Goal: Task Accomplishment & Management: Complete application form

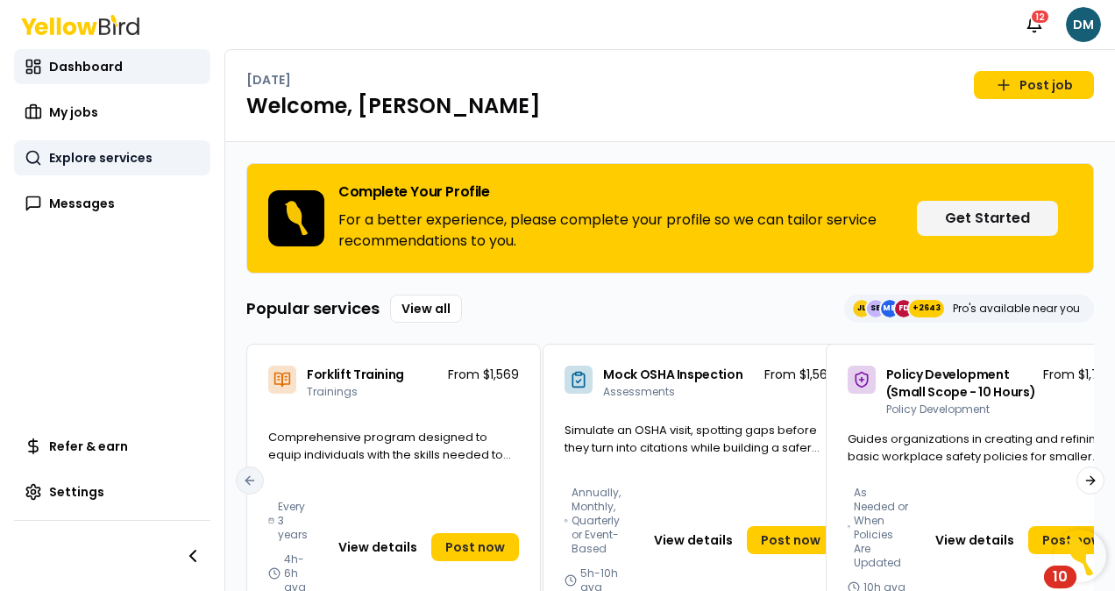
click at [74, 147] on link "Explore services" at bounding box center [112, 157] width 196 height 35
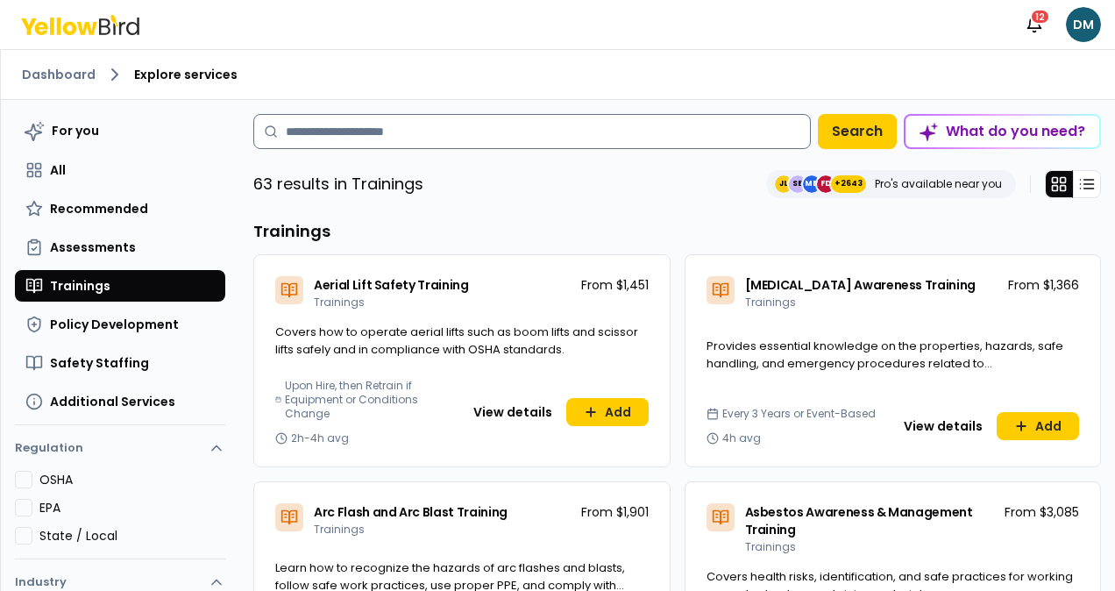
click at [452, 139] on input at bounding box center [531, 131] width 557 height 35
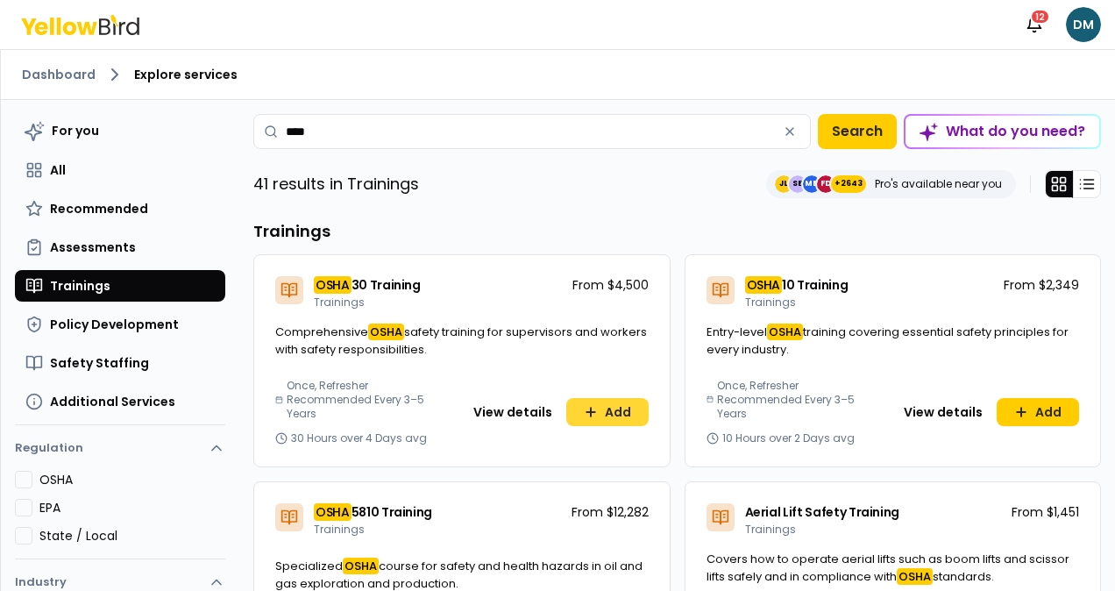
type input "****"
click at [582, 424] on button "Add" at bounding box center [607, 412] width 82 height 28
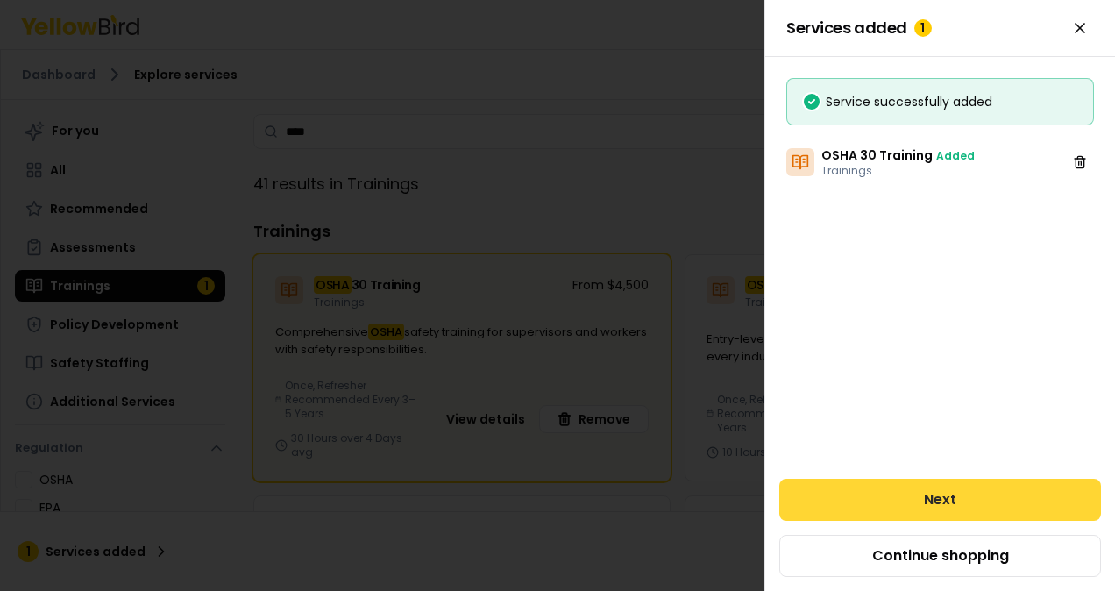
click at [934, 500] on button "Next" at bounding box center [940, 500] width 322 height 42
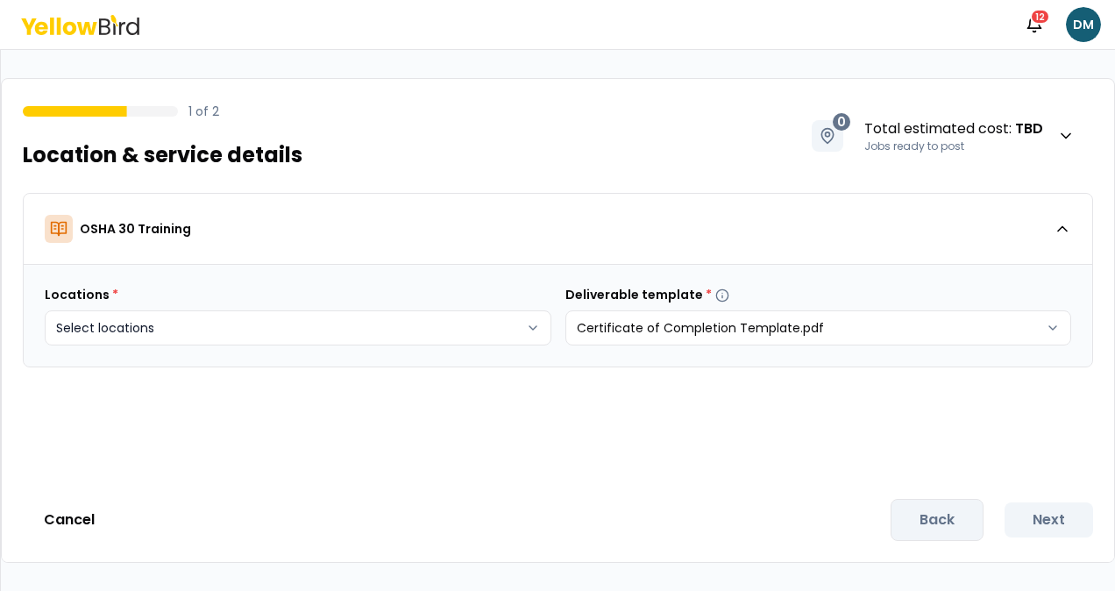
click at [323, 323] on html "Notifications 12 DM 1 of 2 Location & service details 0 Total estimated cost : …" at bounding box center [557, 295] width 1115 height 591
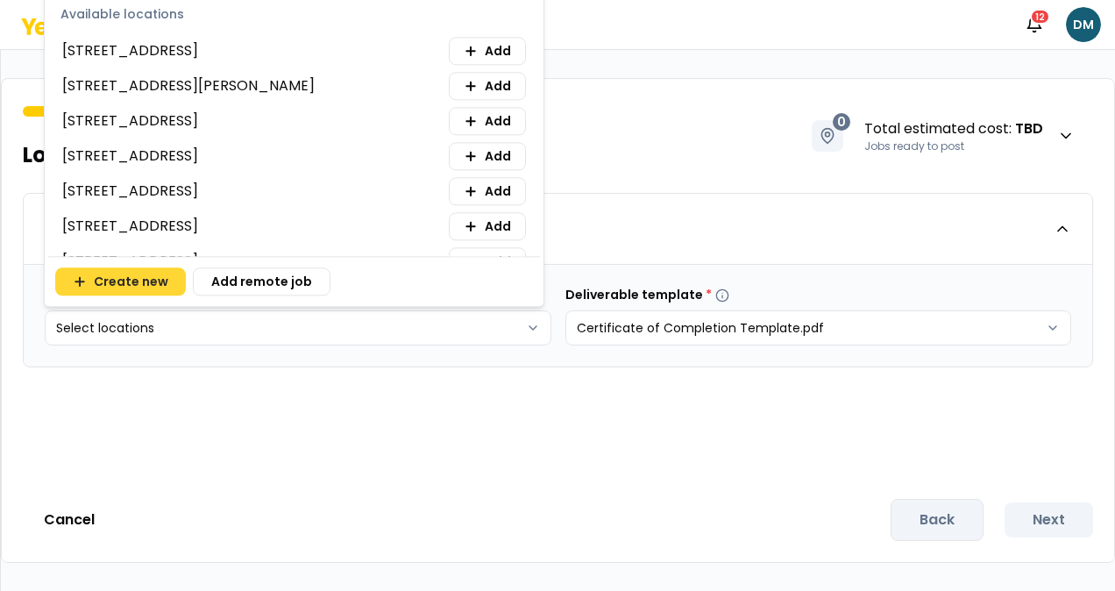
click at [152, 270] on button "Create new" at bounding box center [120, 281] width 131 height 28
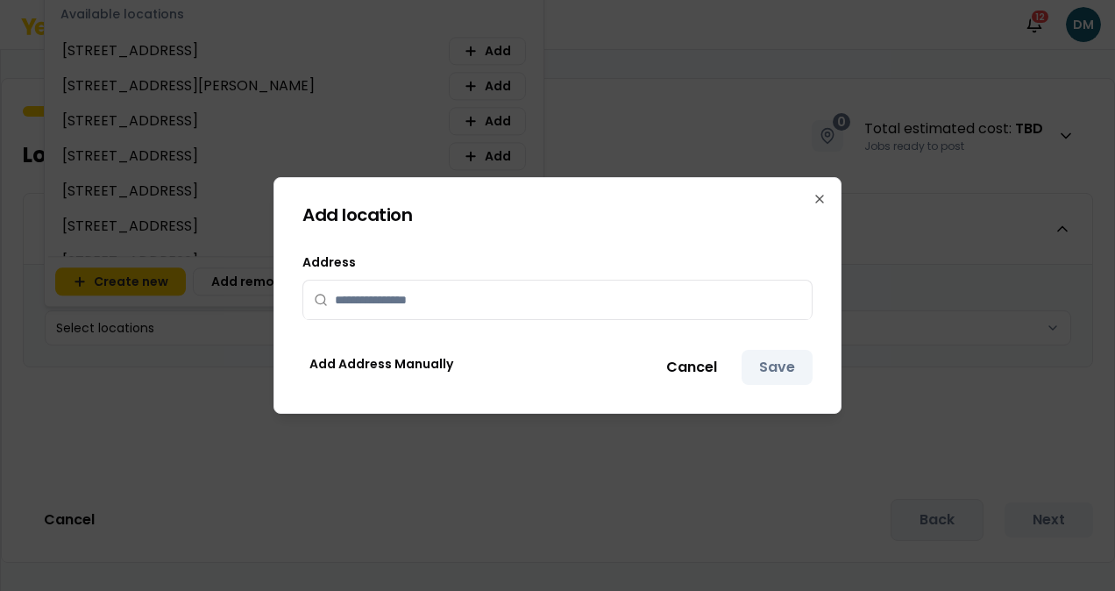
click at [439, 292] on input "text" at bounding box center [568, 299] width 466 height 39
click at [820, 197] on icon "button" at bounding box center [819, 199] width 14 height 14
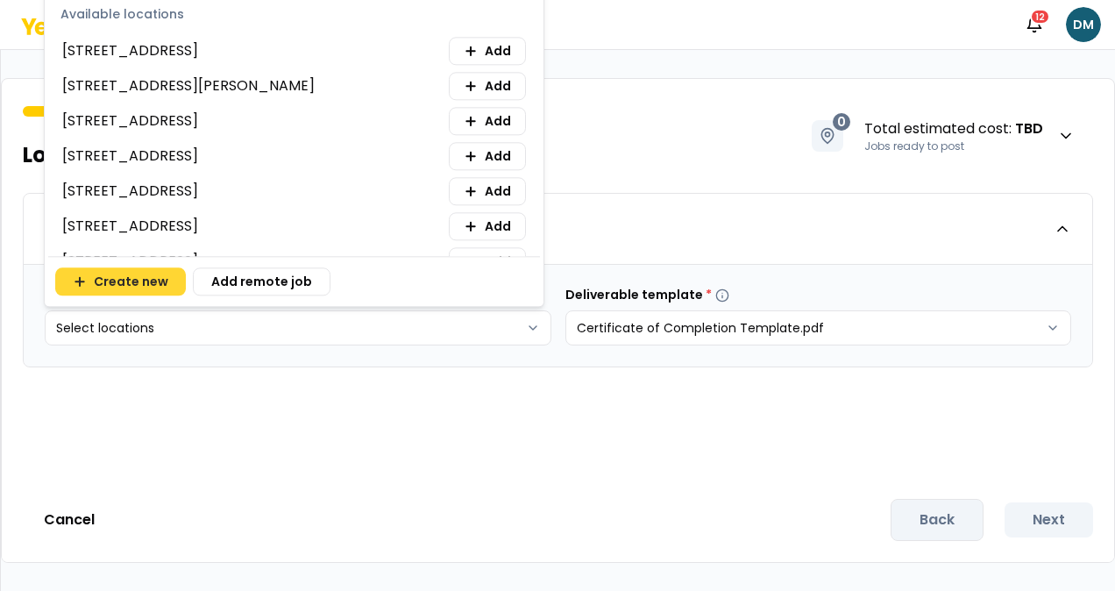
click at [110, 283] on button "Create new" at bounding box center [120, 281] width 131 height 28
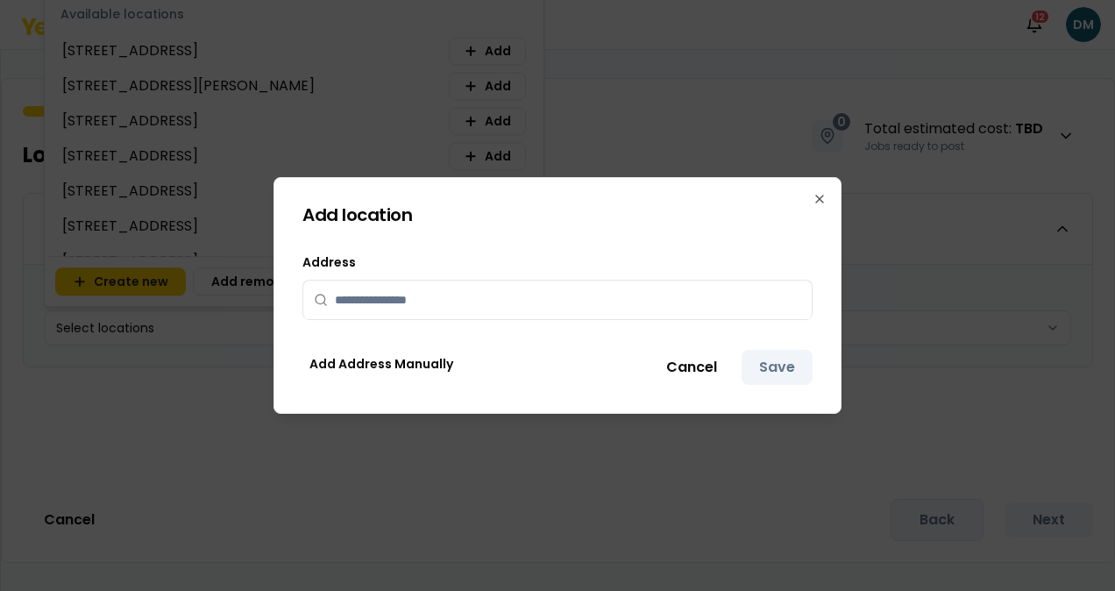
click at [456, 308] on input "text" at bounding box center [568, 299] width 466 height 39
click at [819, 193] on icon "button" at bounding box center [819, 199] width 14 height 14
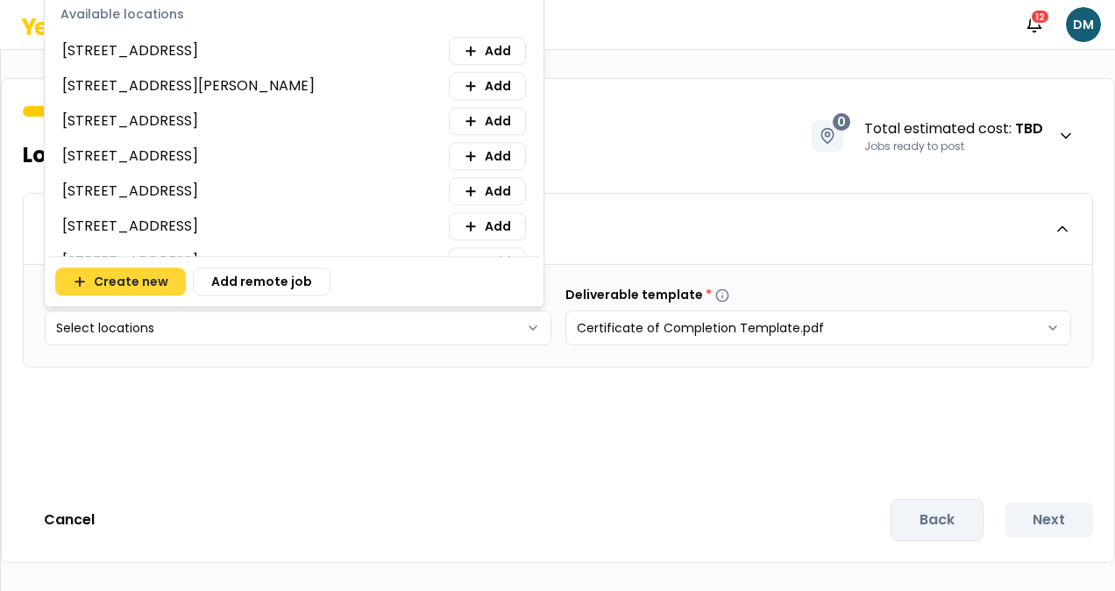
click at [150, 285] on button "Create new" at bounding box center [120, 281] width 131 height 28
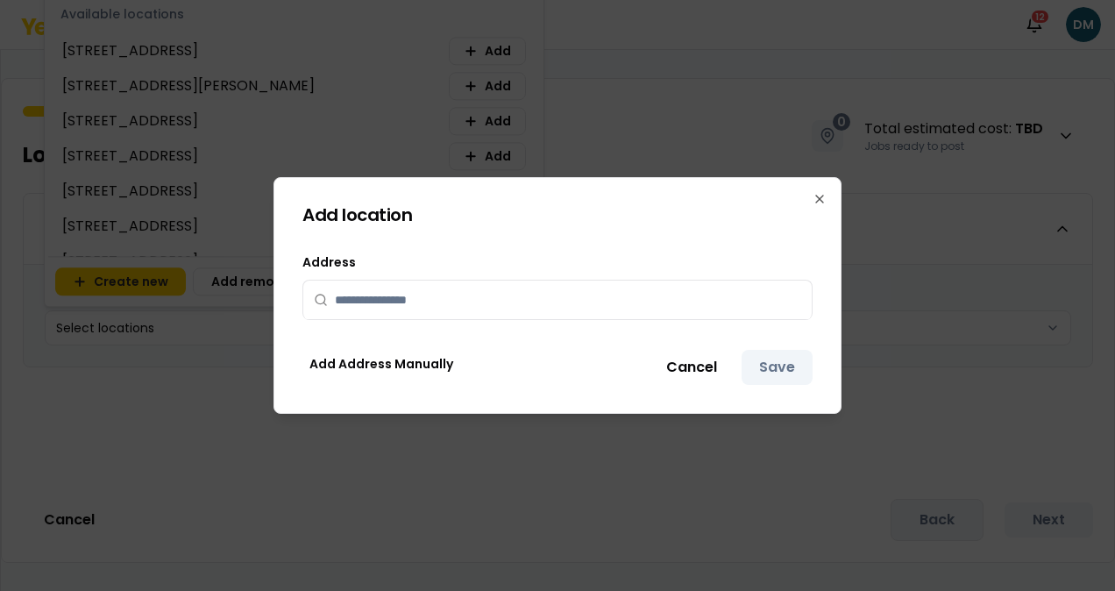
click at [359, 294] on input "text" at bounding box center [568, 299] width 466 height 39
click at [412, 301] on input "text" at bounding box center [568, 299] width 466 height 39
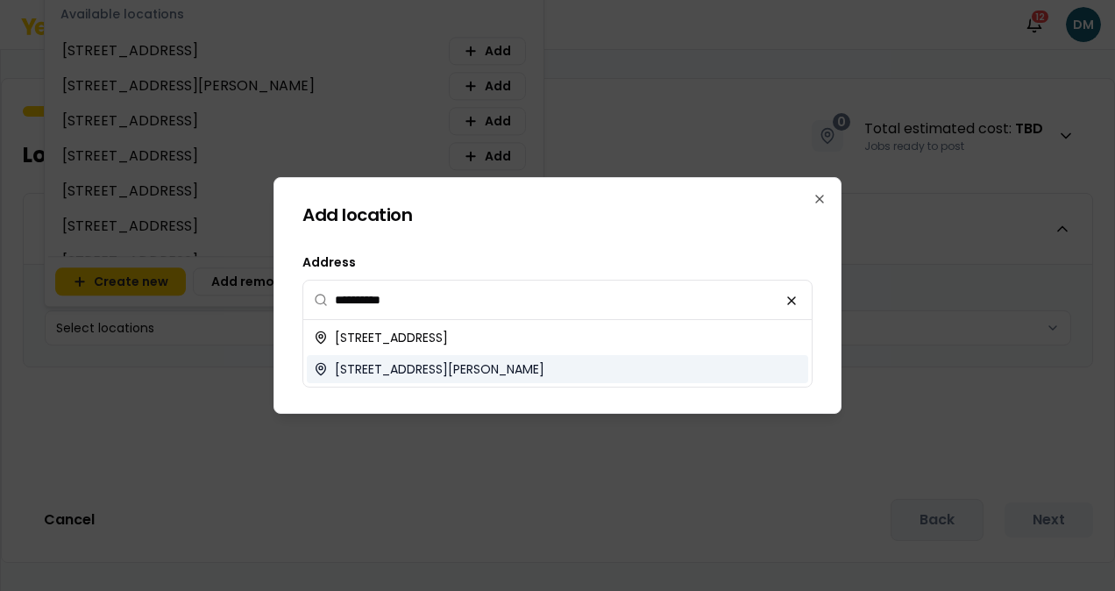
click at [452, 377] on div "[STREET_ADDRESS][PERSON_NAME]" at bounding box center [557, 369] width 501 height 28
type input "**********"
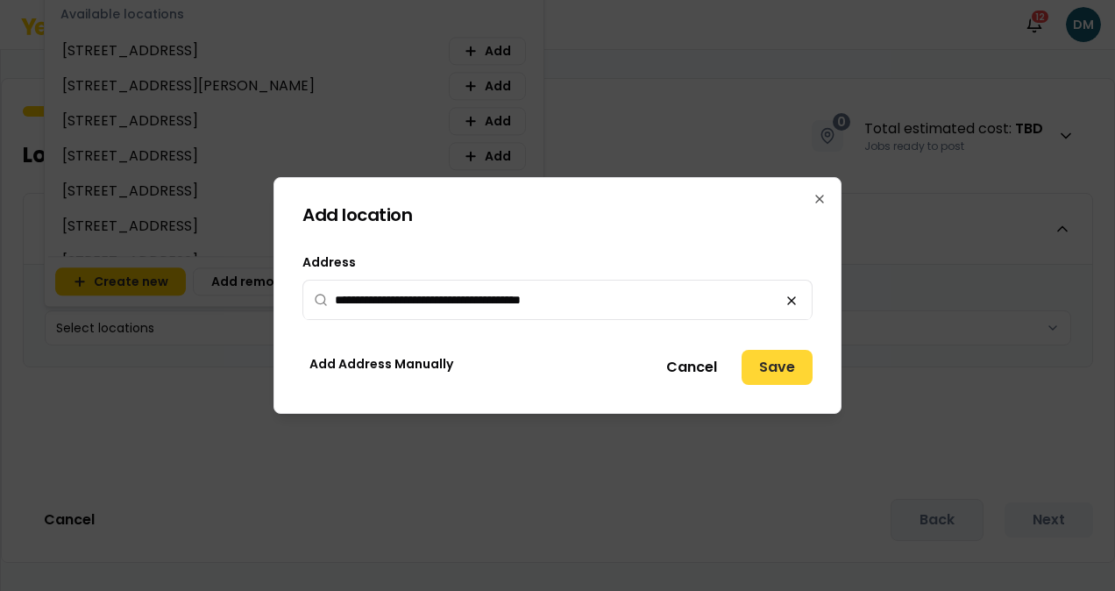
click at [778, 366] on button "Save" at bounding box center [776, 367] width 71 height 35
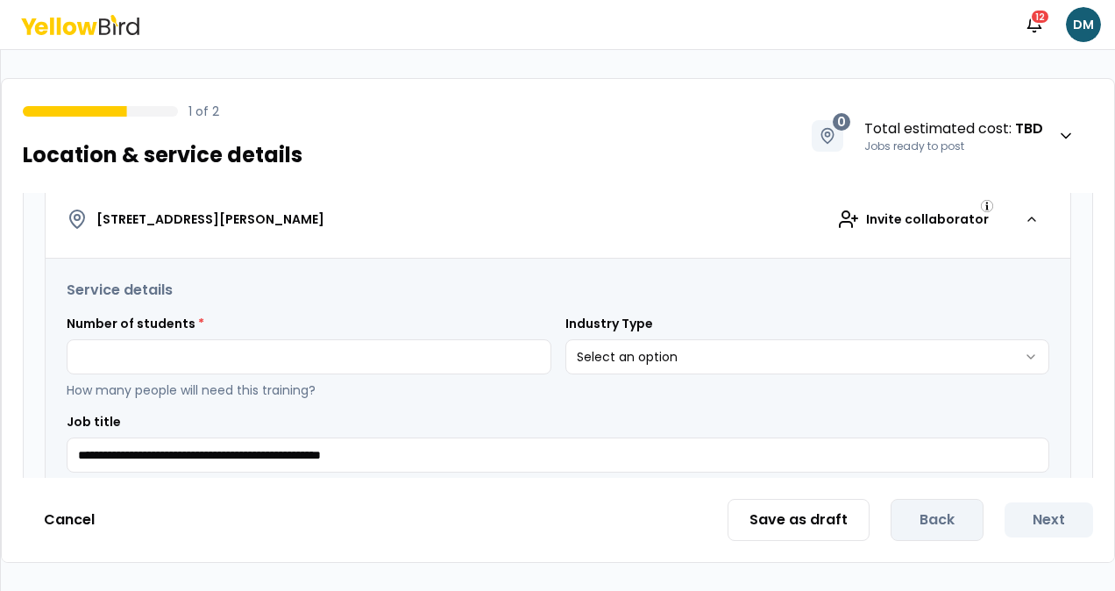
scroll to position [290, 0]
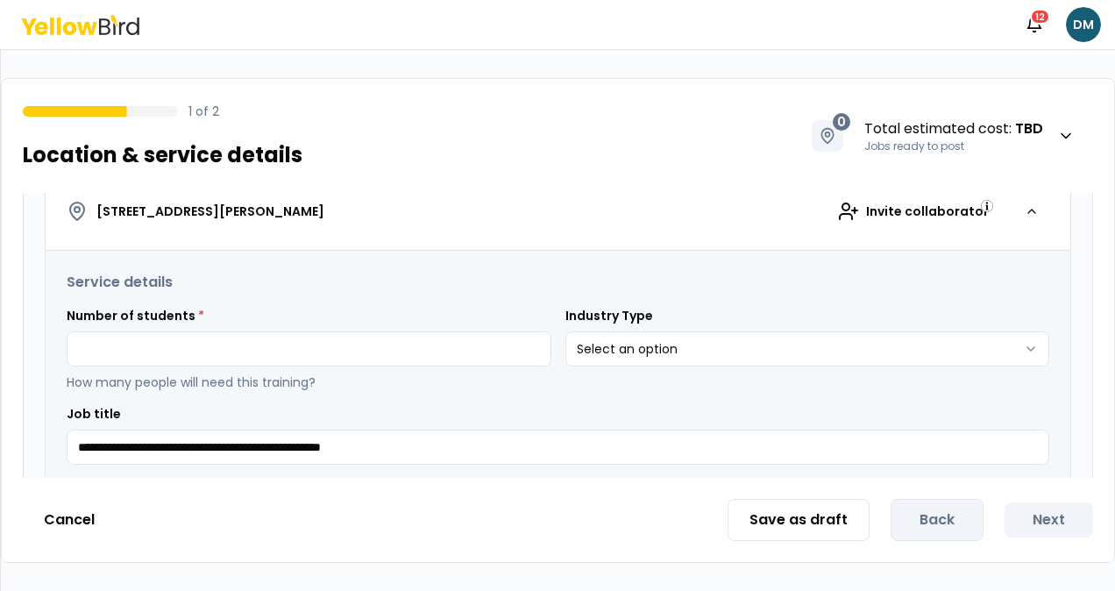
drag, startPoint x: 1114, startPoint y: 231, endPoint x: 1114, endPoint y: 293, distance: 62.2
click at [1114, 293] on div "**********" at bounding box center [558, 320] width 1114 height 485
click at [425, 331] on input at bounding box center [309, 348] width 485 height 35
type input "*"
click at [635, 340] on html "**********" at bounding box center [557, 295] width 1115 height 591
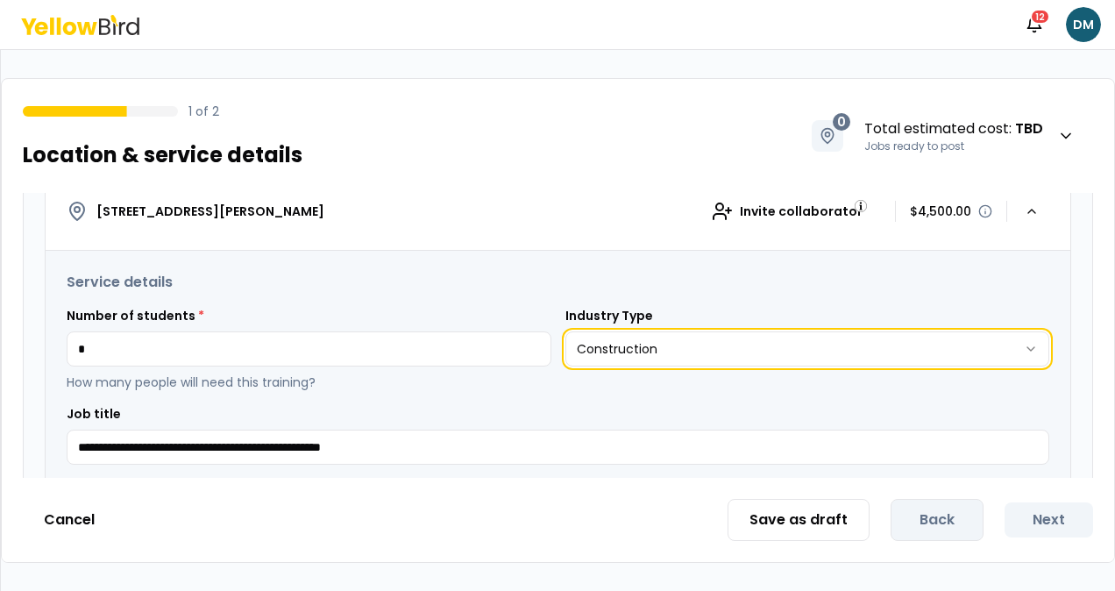
click at [1114, 292] on html "**********" at bounding box center [557, 295] width 1115 height 591
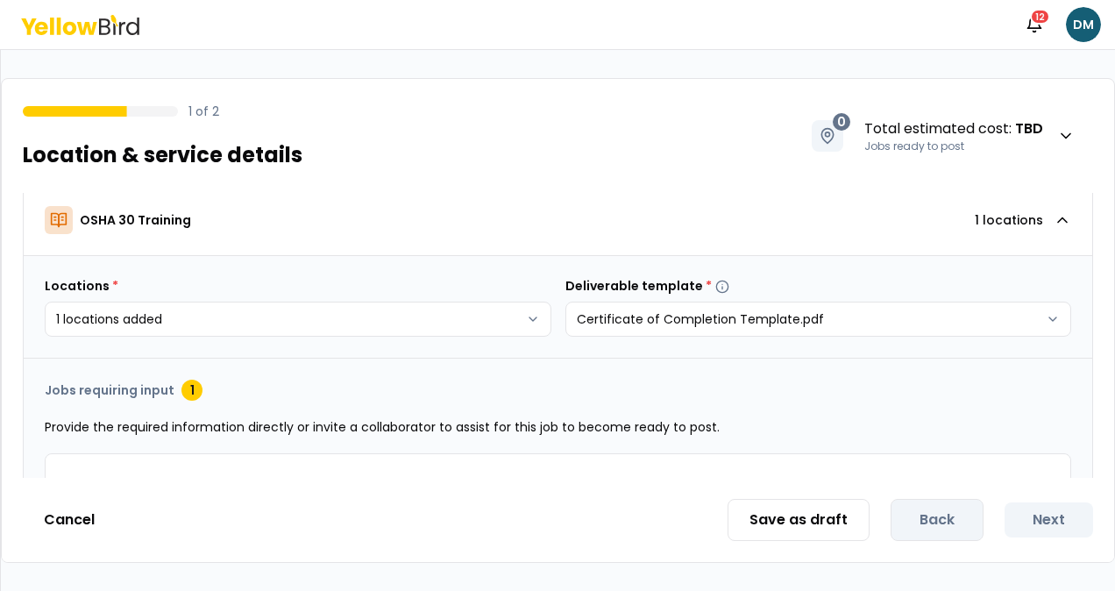
scroll to position [0, 0]
